Goal: Task Accomplishment & Management: Manage account settings

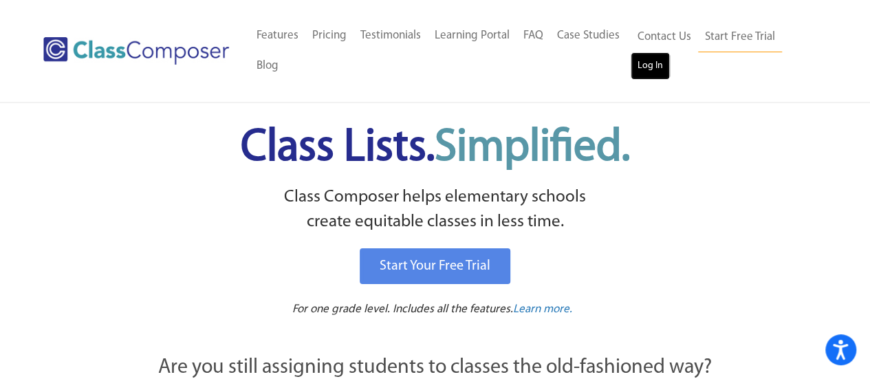
click at [646, 67] on link "Log In" at bounding box center [650, 66] width 39 height 28
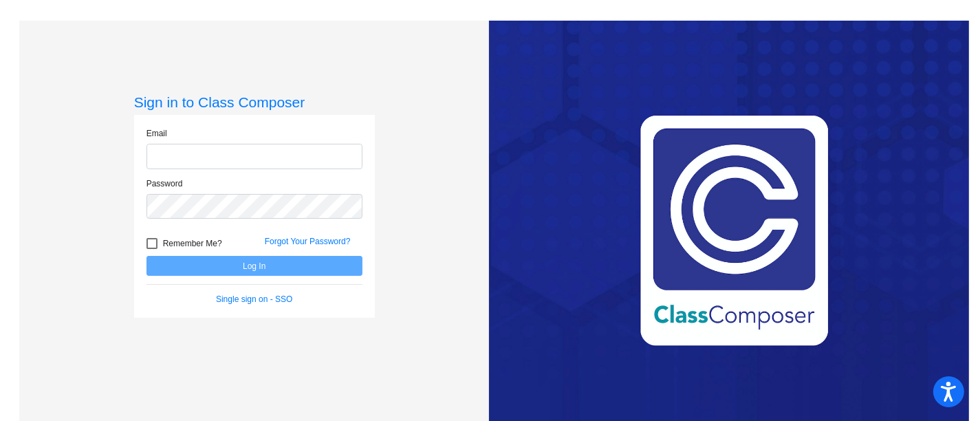
type input "[PERSON_NAME][EMAIL_ADDRESS][PERSON_NAME][DOMAIN_NAME]"
click at [200, 265] on button "Log In" at bounding box center [255, 266] width 216 height 20
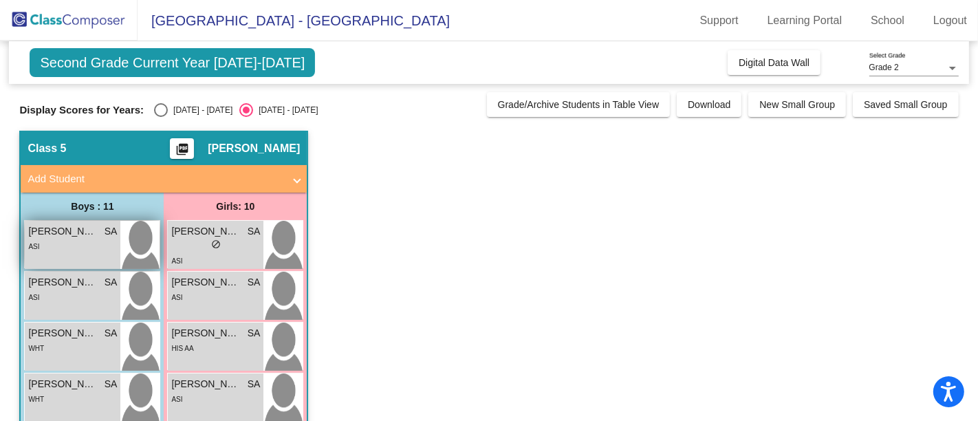
click at [91, 230] on span "[PERSON_NAME]" at bounding box center [62, 231] width 69 height 14
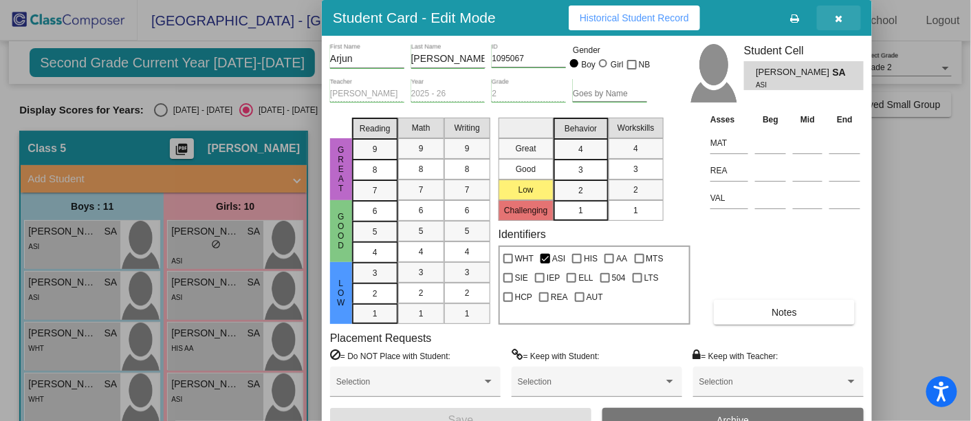
click at [841, 14] on icon "button" at bounding box center [840, 19] width 8 height 10
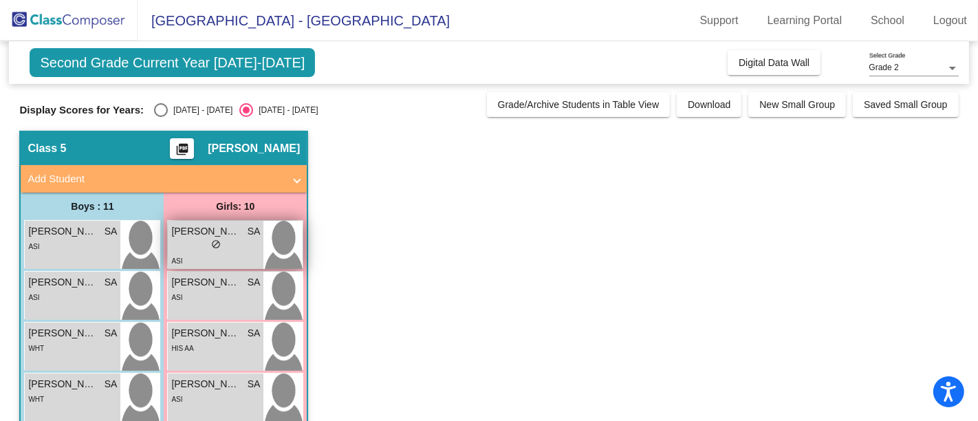
click at [191, 250] on div "lock do_not_disturb_alt" at bounding box center [215, 246] width 89 height 14
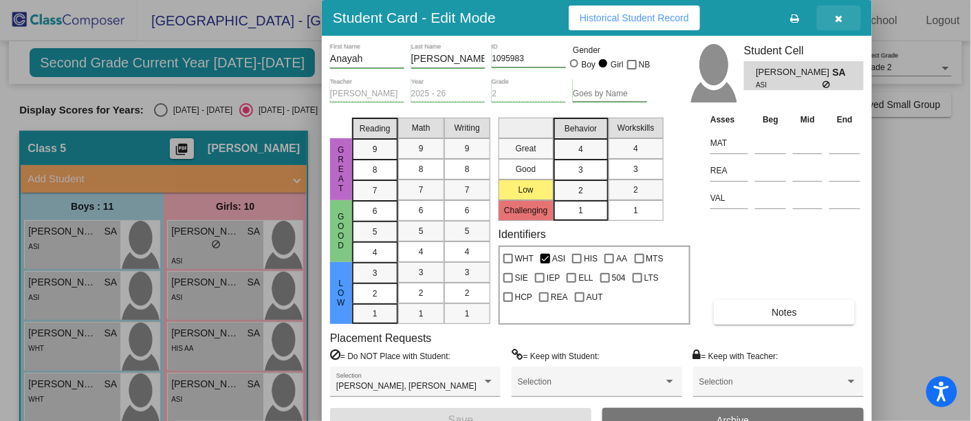
click at [845, 8] on button "button" at bounding box center [839, 18] width 44 height 25
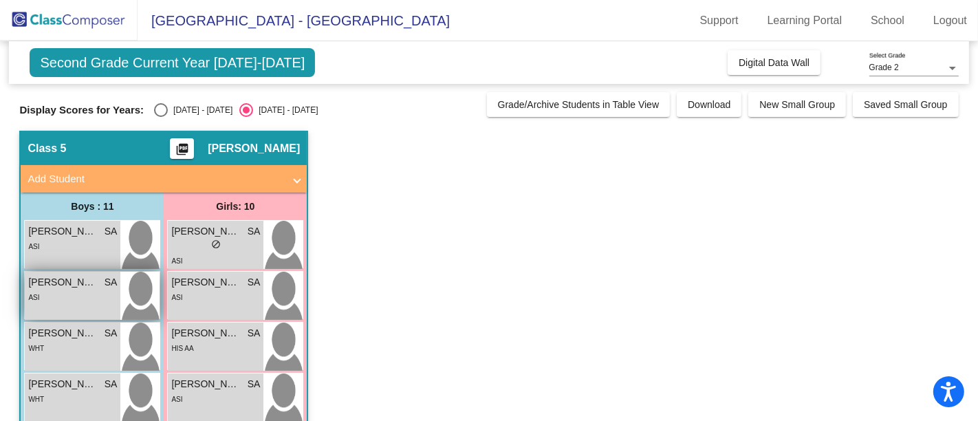
click at [53, 285] on span "Arnav Adhikari" at bounding box center [62, 282] width 69 height 14
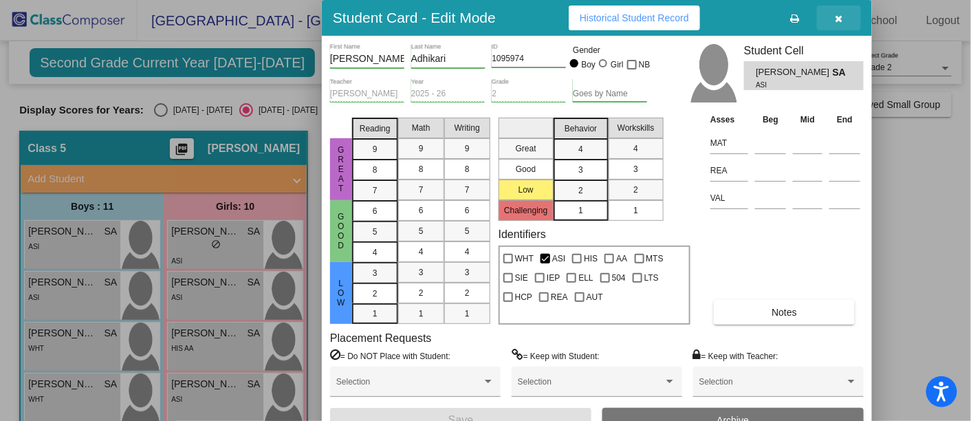
click at [839, 14] on icon "button" at bounding box center [840, 19] width 8 height 10
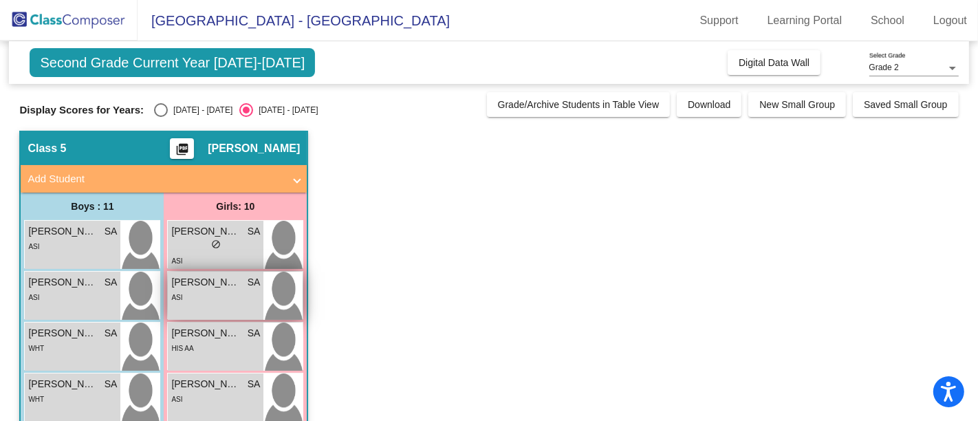
click at [196, 309] on div "Anvika Manoharan SA lock do_not_disturb_alt ASI" at bounding box center [216, 296] width 96 height 48
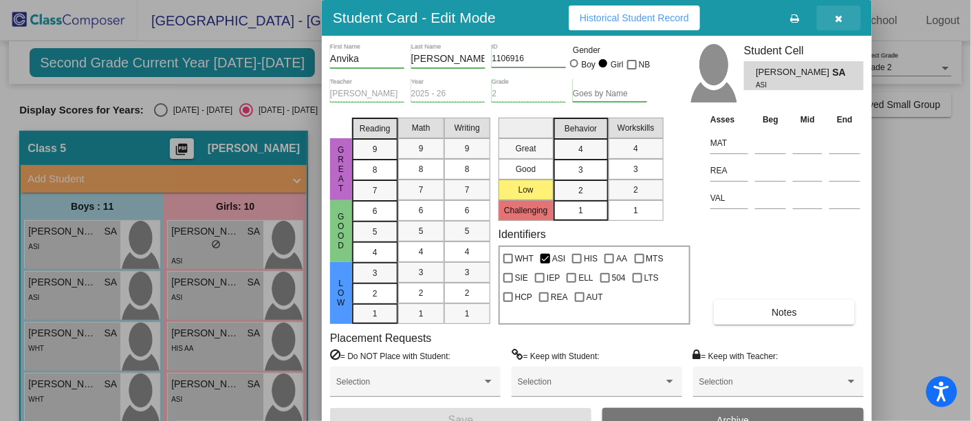
click at [844, 24] on button "button" at bounding box center [839, 18] width 44 height 25
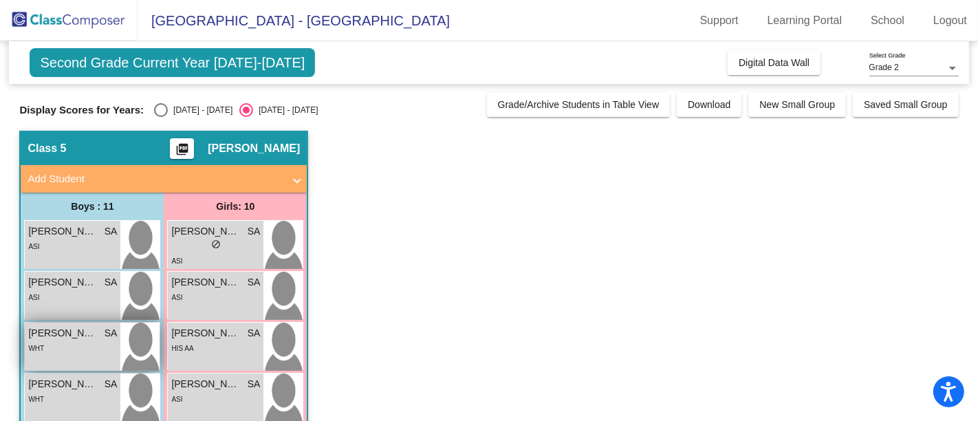
click at [38, 354] on div "WHT" at bounding box center [36, 348] width 16 height 14
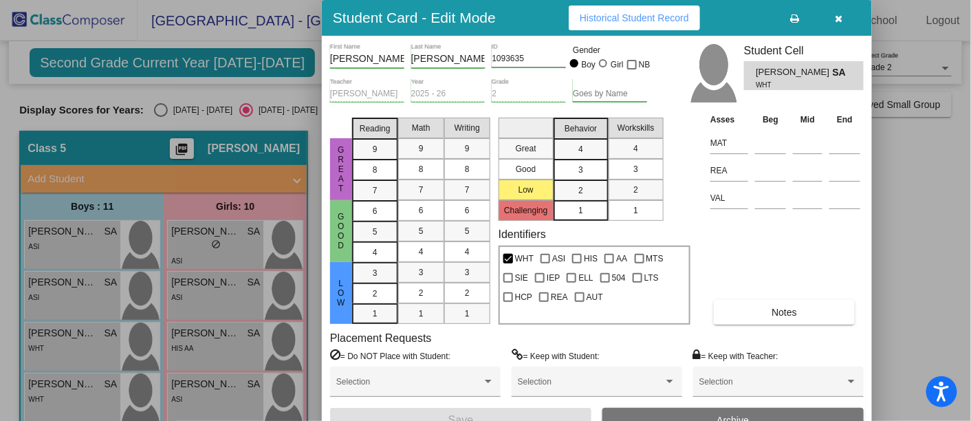
click at [859, 10] on button "button" at bounding box center [839, 18] width 44 height 25
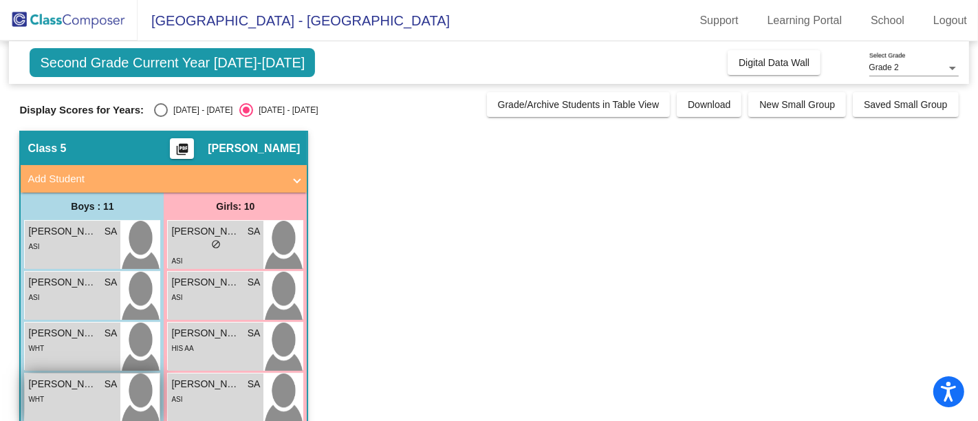
click at [105, 393] on div "WHT" at bounding box center [72, 398] width 89 height 14
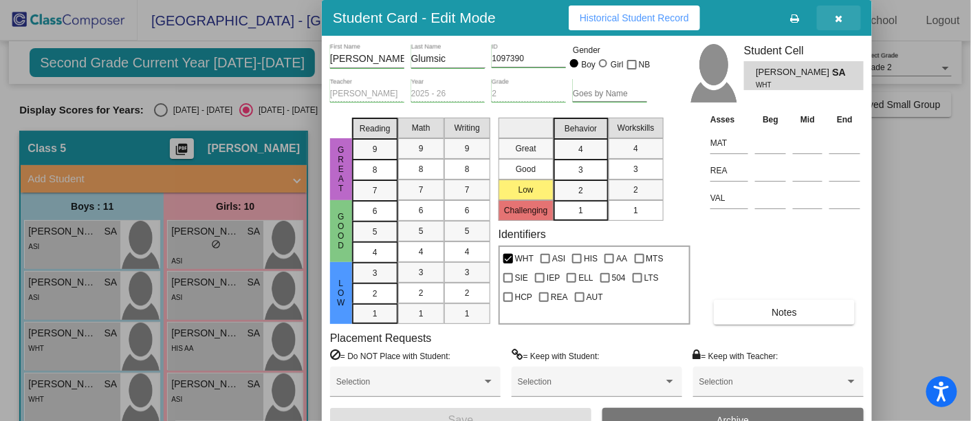
click at [844, 23] on button "button" at bounding box center [839, 18] width 44 height 25
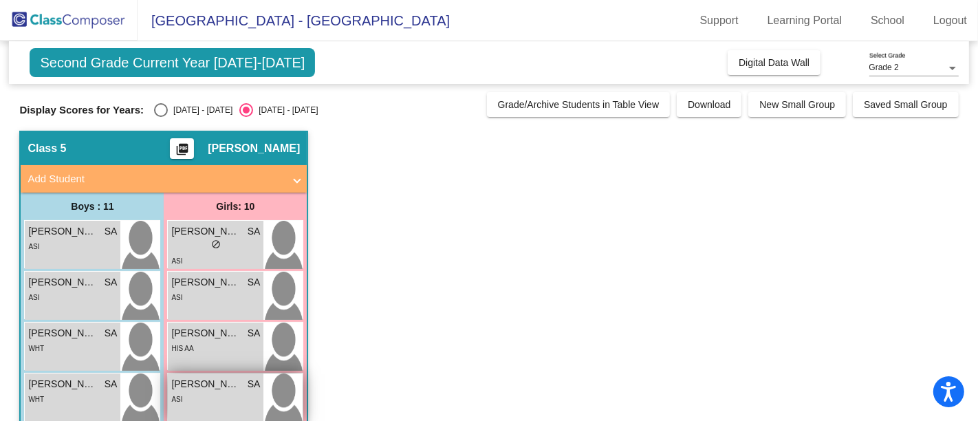
click at [198, 379] on span "Devna Pillai" at bounding box center [205, 384] width 69 height 14
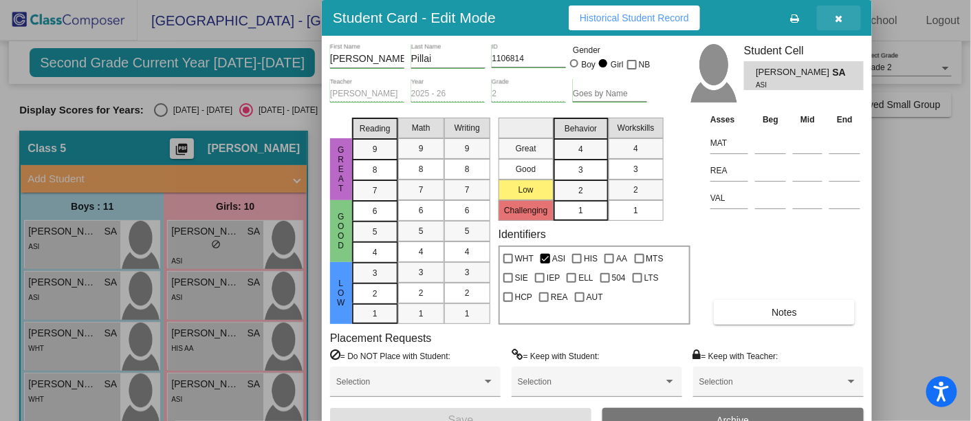
click at [836, 15] on icon "button" at bounding box center [840, 19] width 8 height 10
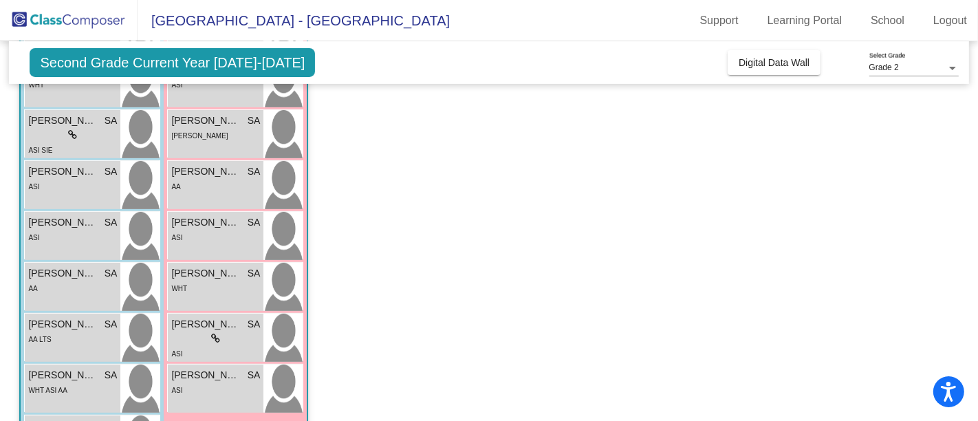
scroll to position [315, 0]
click at [65, 341] on div "AA LTS" at bounding box center [72, 338] width 89 height 14
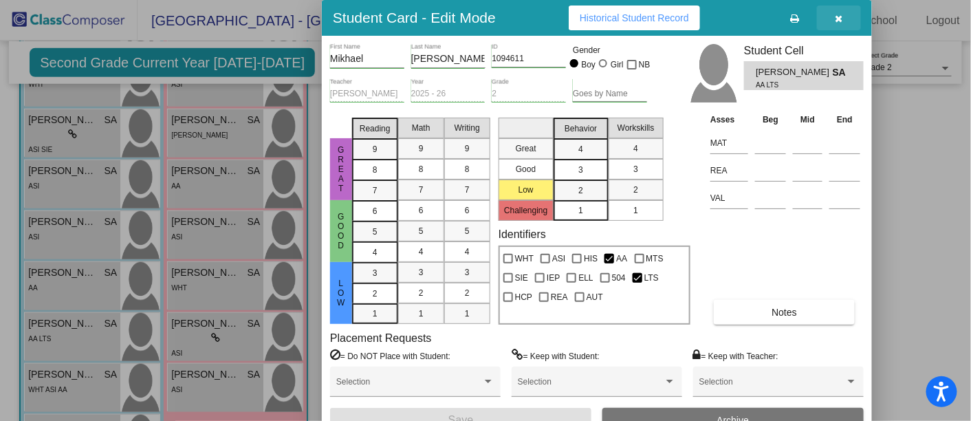
click at [837, 12] on span "button" at bounding box center [840, 17] width 8 height 11
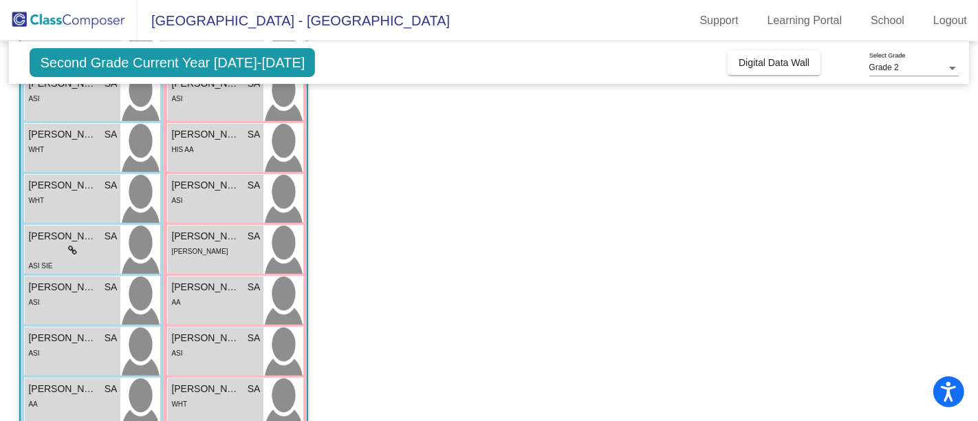
scroll to position [198, 0]
click at [63, 248] on div "lock do_not_disturb_alt" at bounding box center [72, 251] width 89 height 14
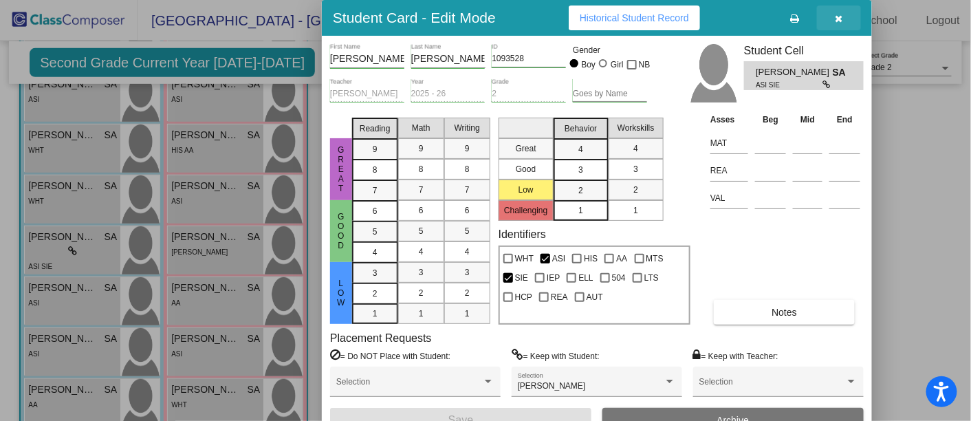
click at [838, 14] on icon "button" at bounding box center [840, 19] width 8 height 10
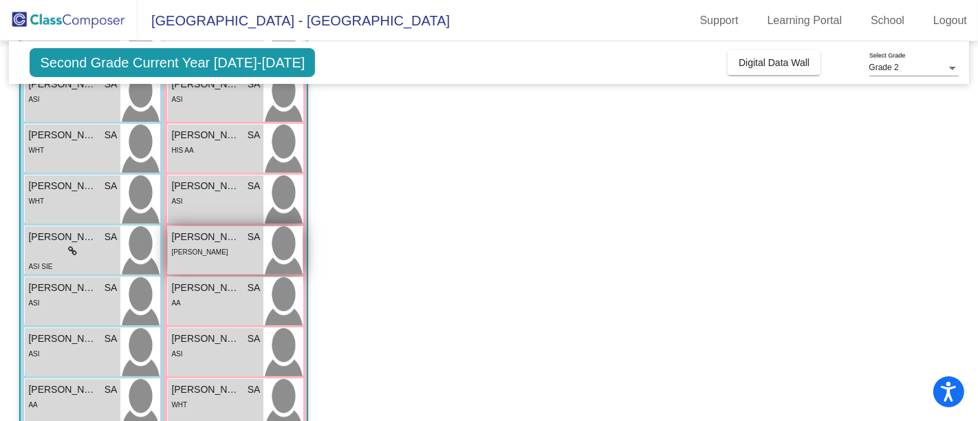
click at [206, 244] on div "AA REA" at bounding box center [215, 251] width 89 height 14
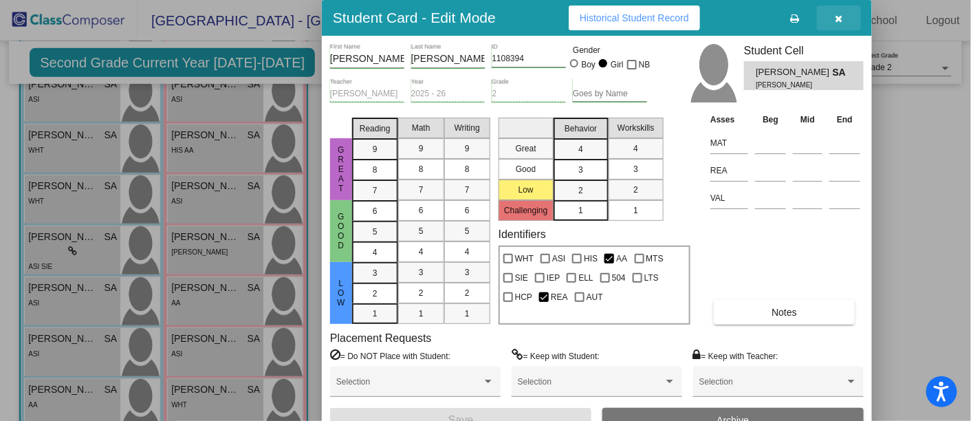
click at [843, 10] on button "button" at bounding box center [839, 18] width 44 height 25
